Goal: Task Accomplishment & Management: Manage account settings

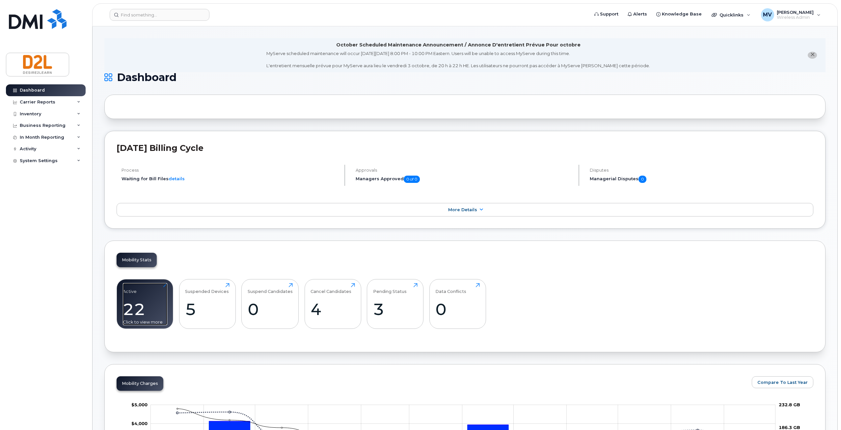
click at [153, 299] on div "Active 22 Click to view more" at bounding box center [145, 304] width 44 height 42
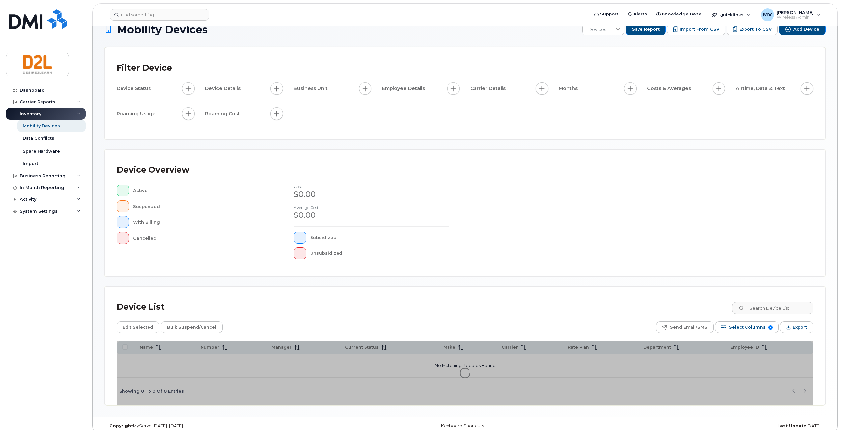
scroll to position [23, 0]
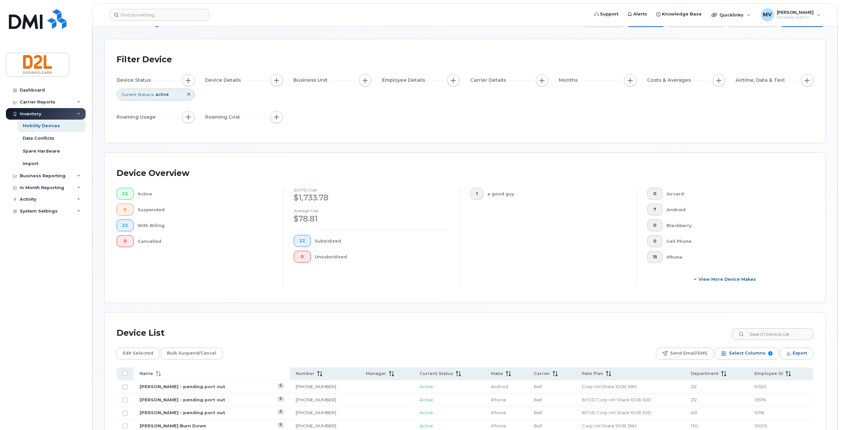
click at [151, 372] on span "Name" at bounding box center [147, 373] width 14 height 6
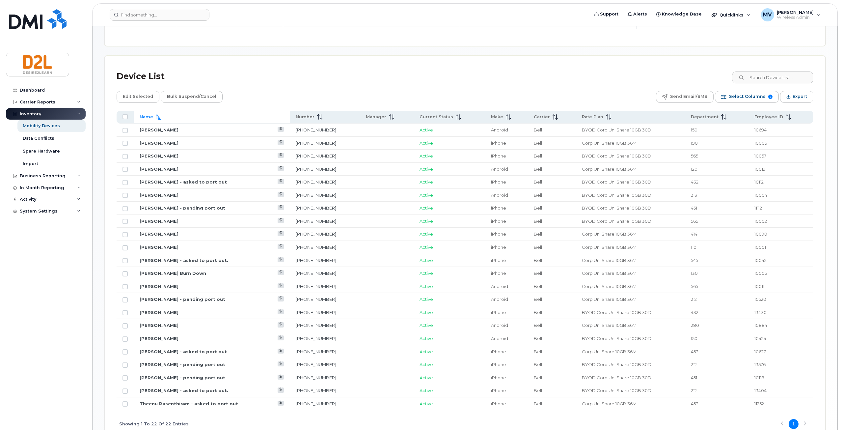
scroll to position [286, 0]
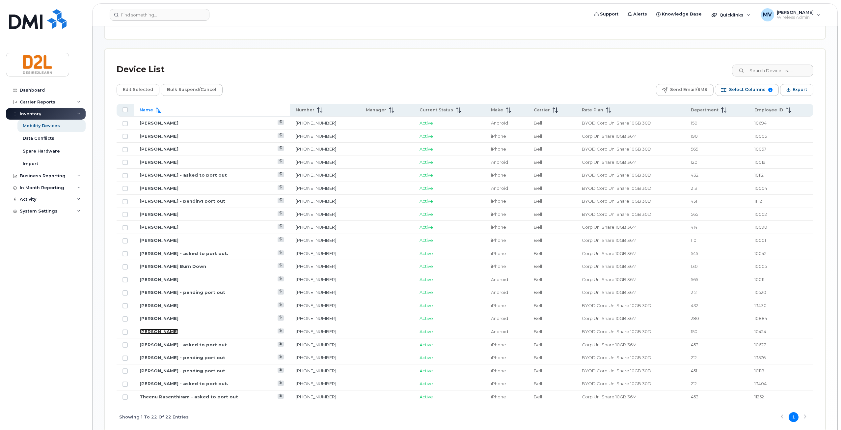
click at [165, 331] on link "Mona Vosberg" at bounding box center [159, 331] width 39 height 5
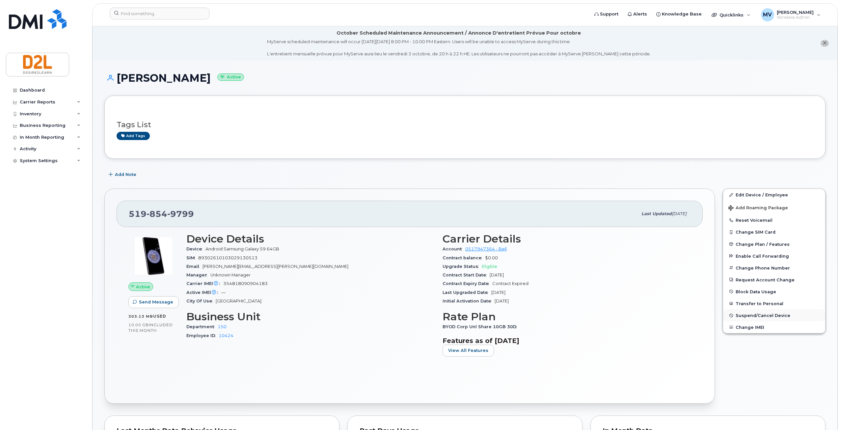
click at [770, 316] on span "Suspend/Cancel Device" at bounding box center [763, 315] width 55 height 5
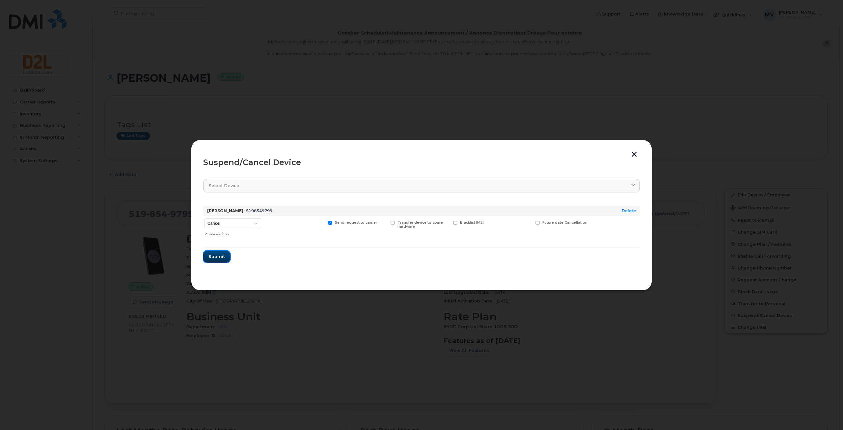
click at [214, 255] on span "Submit" at bounding box center [216, 256] width 16 height 6
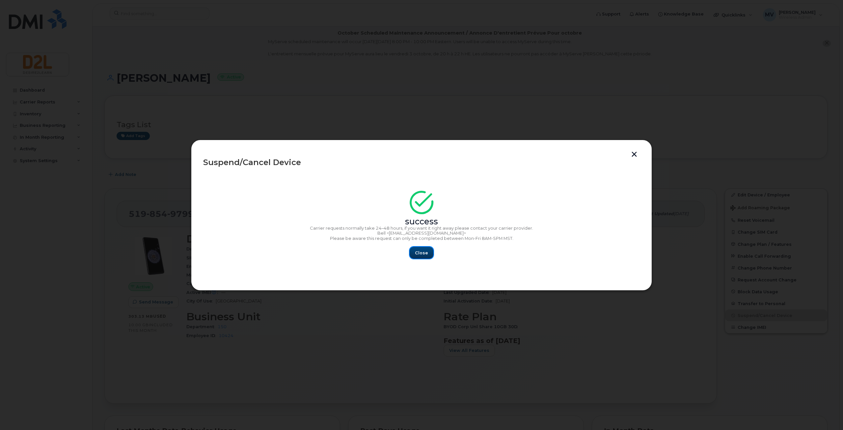
click at [420, 256] on span "Close" at bounding box center [421, 253] width 13 height 6
